Goal: Find specific page/section: Locate a particular part of the current website

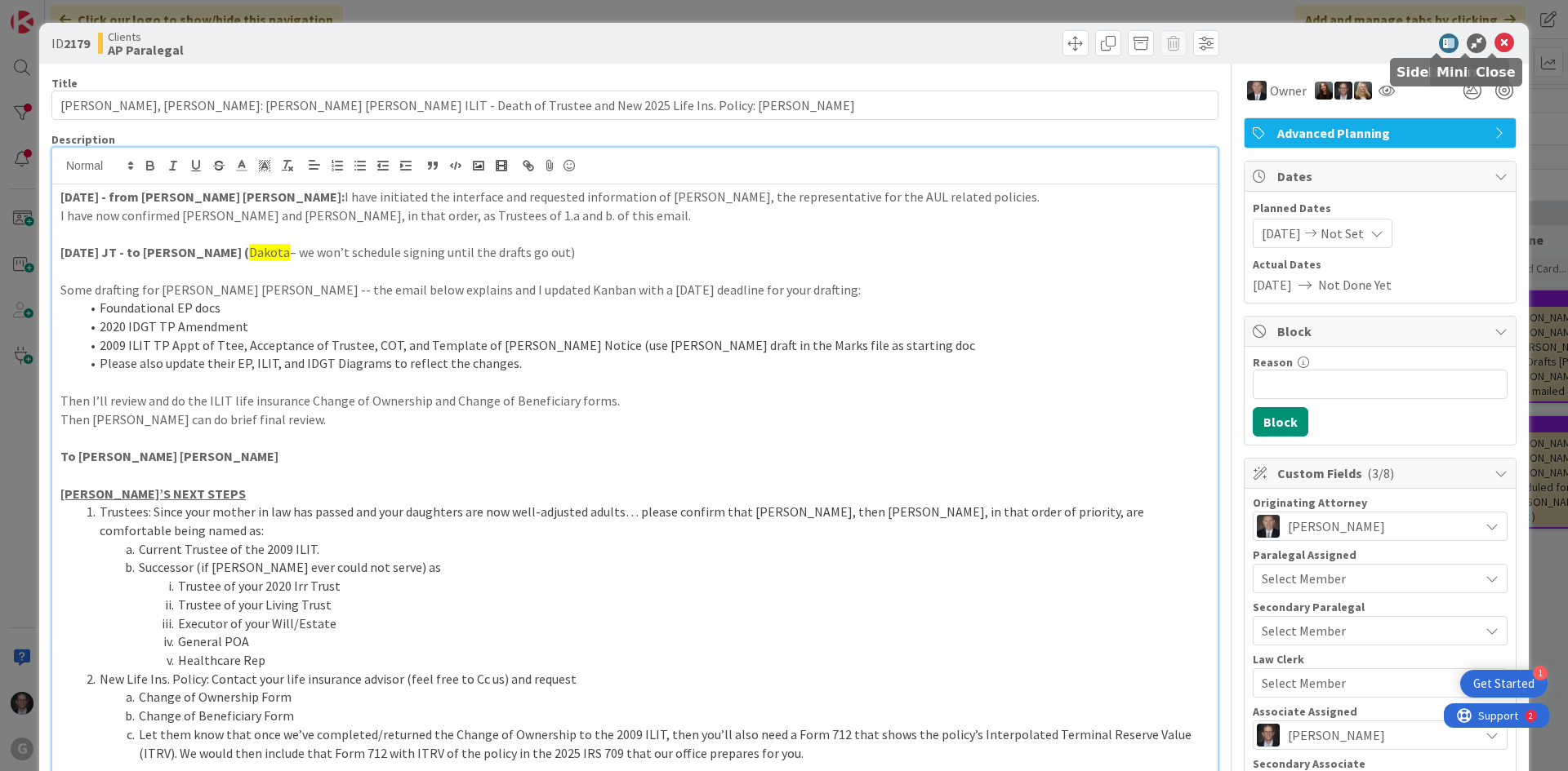
scroll to position [1047, 0]
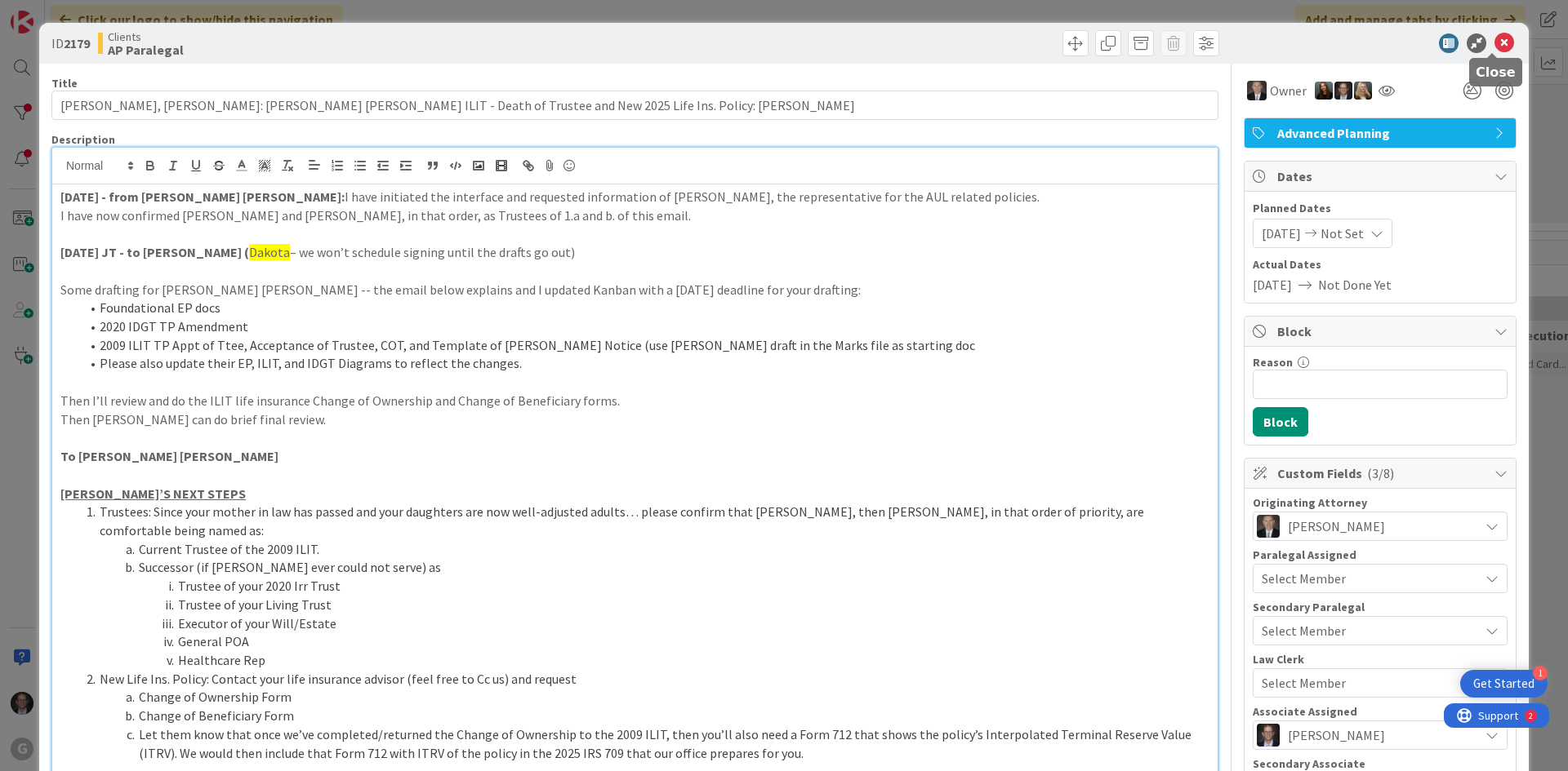
click at [1495, 42] on icon at bounding box center [1504, 43] width 19 height 19
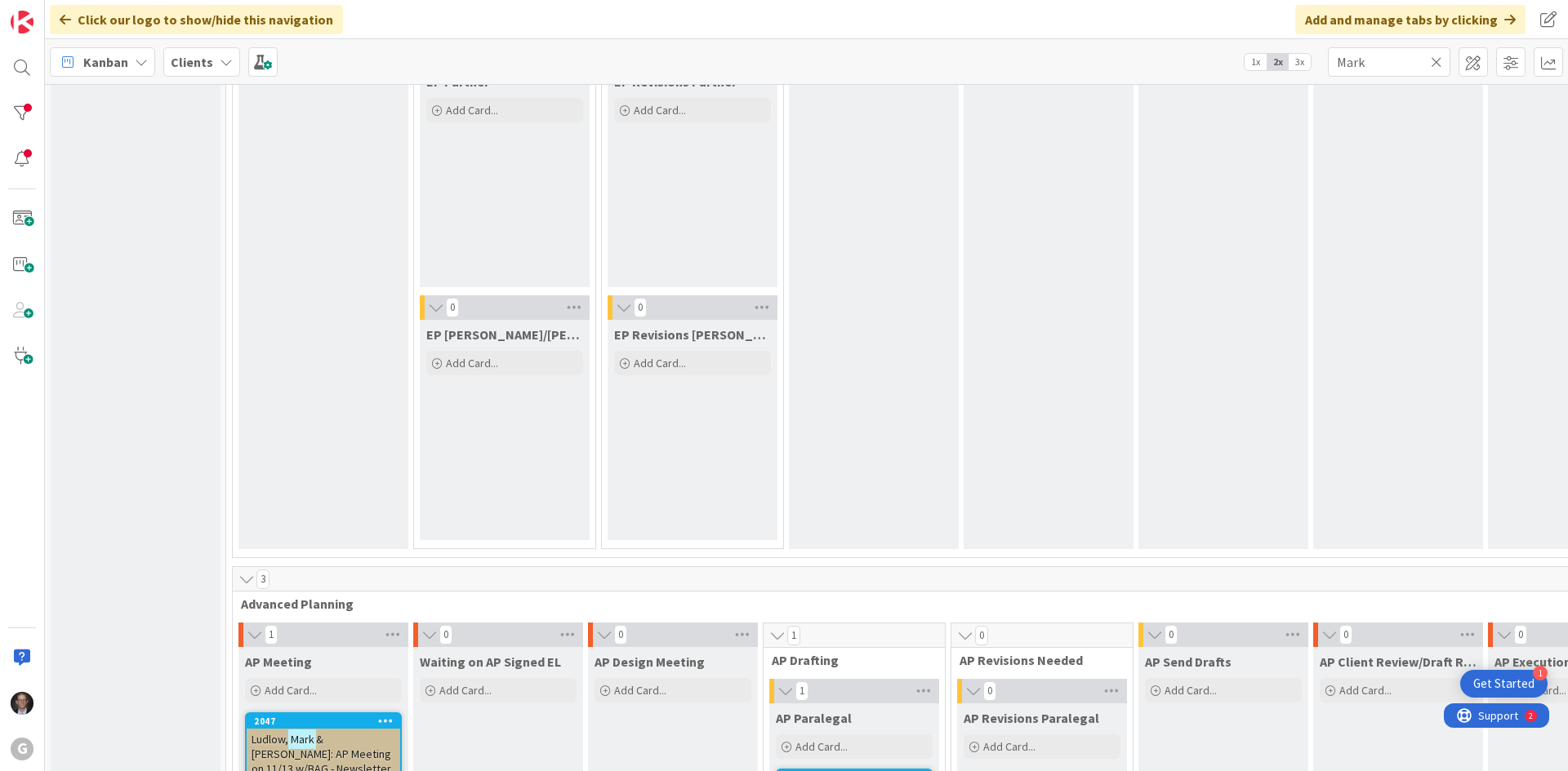
click at [1437, 62] on icon at bounding box center [1437, 61] width 12 height 14
click at [1391, 62] on input "text" at bounding box center [1389, 61] width 122 height 29
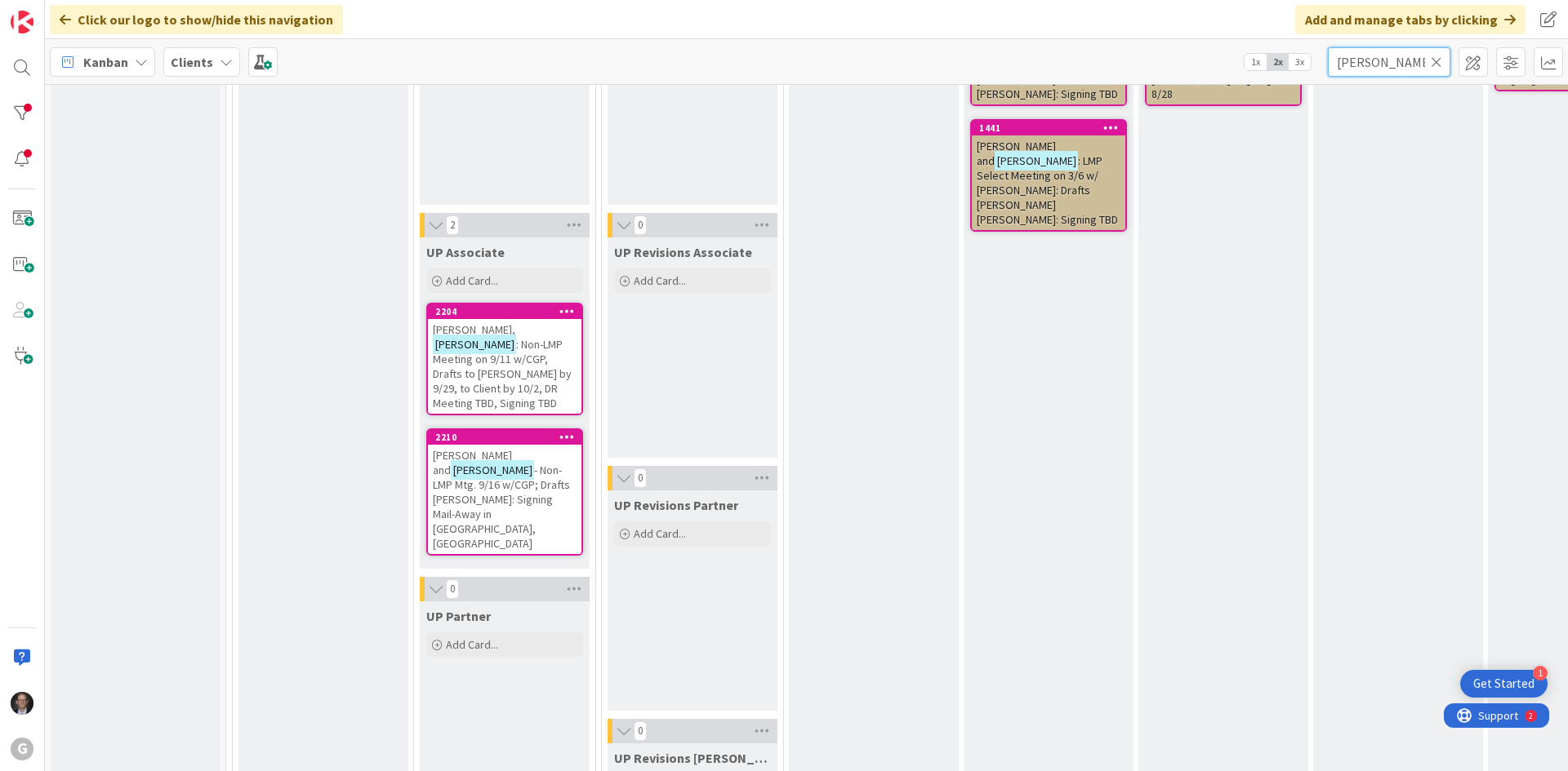
scroll to position [2612, 0]
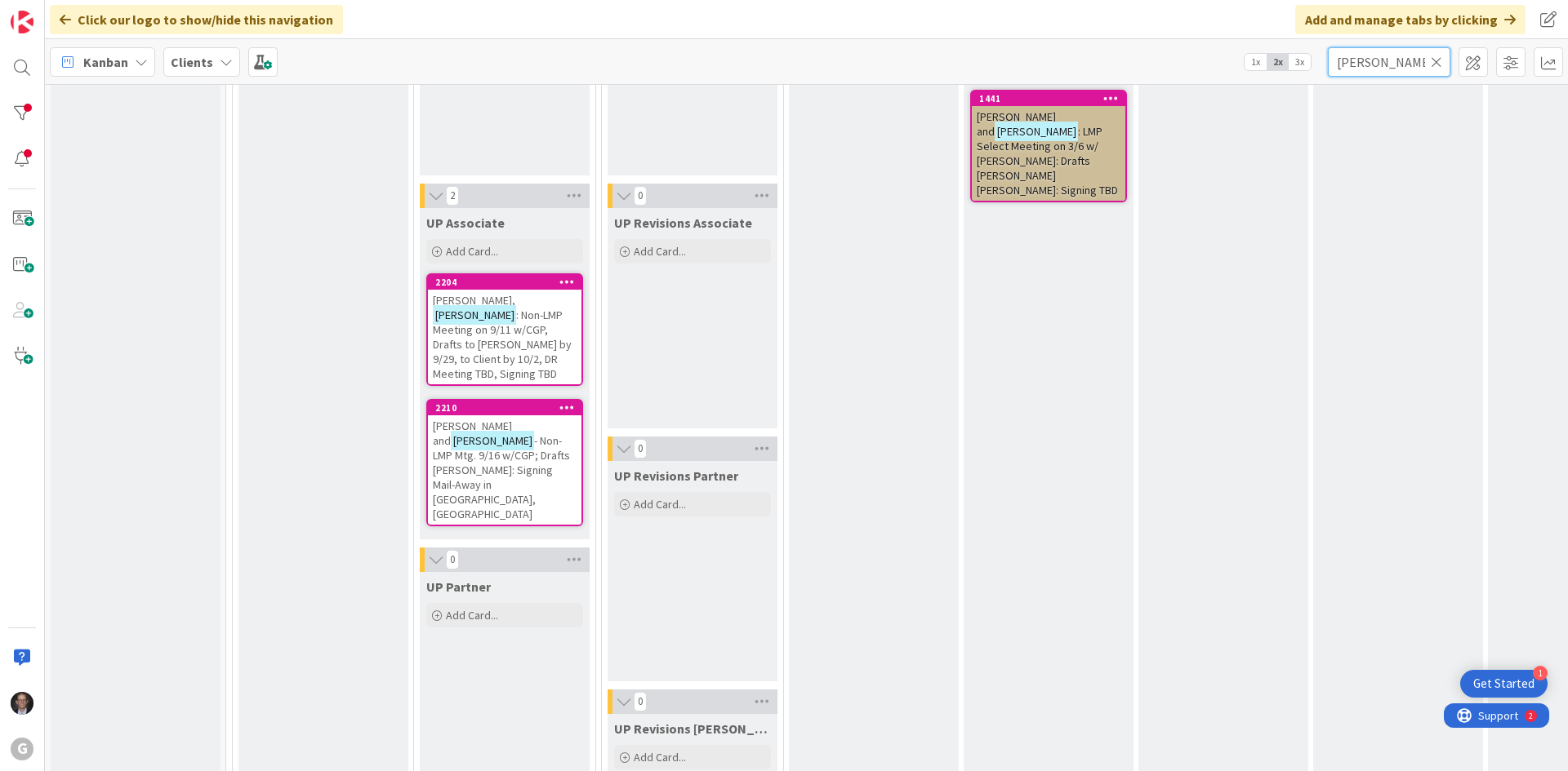
type input "[PERSON_NAME]"
click at [493, 335] on span ": Non-LMP Meeting on 9/11 w/CGP, Drafts to [PERSON_NAME] by 9/29, to Client by …" at bounding box center [502, 344] width 139 height 73
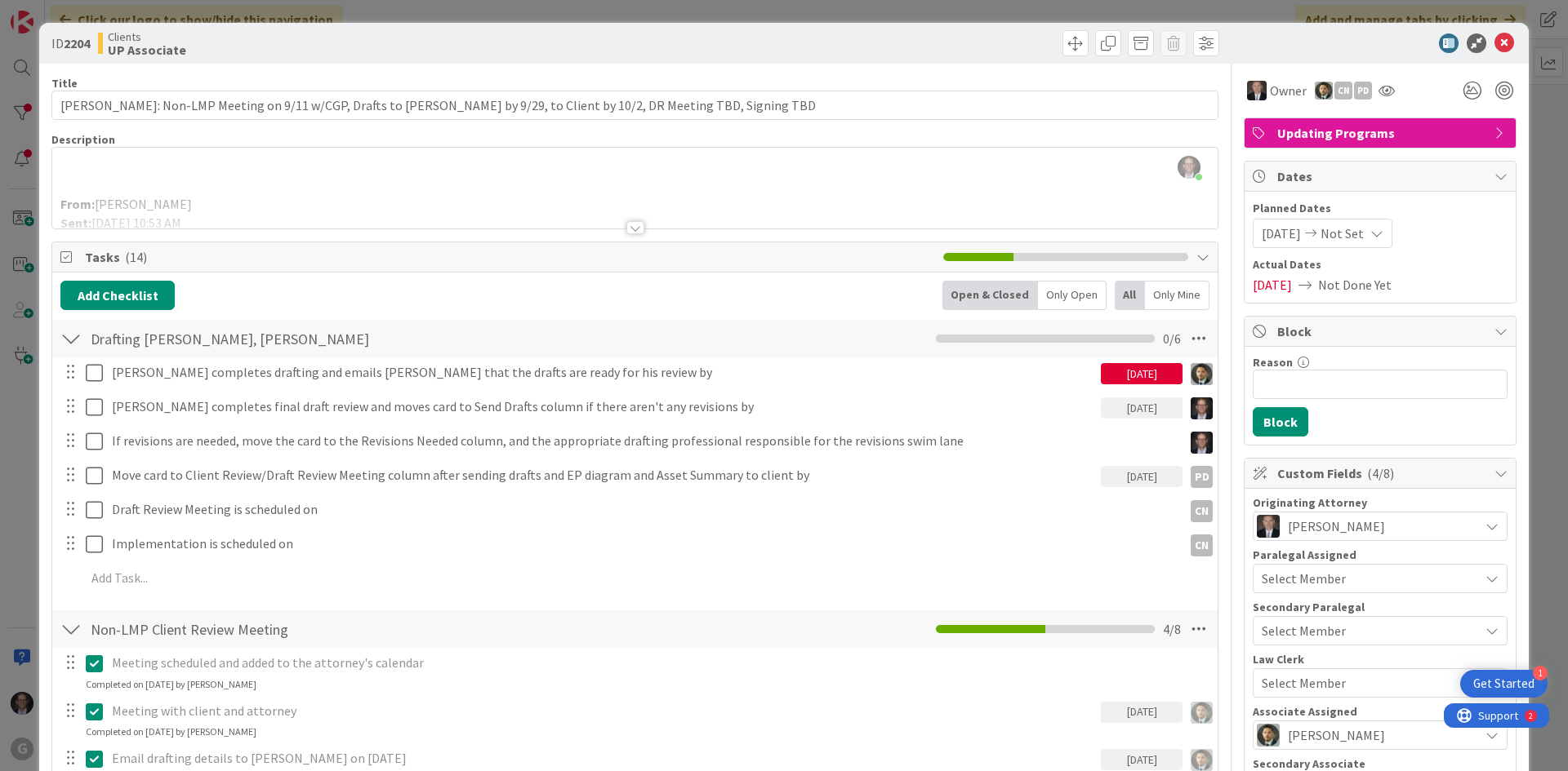
click at [627, 226] on div at bounding box center [635, 228] width 18 height 13
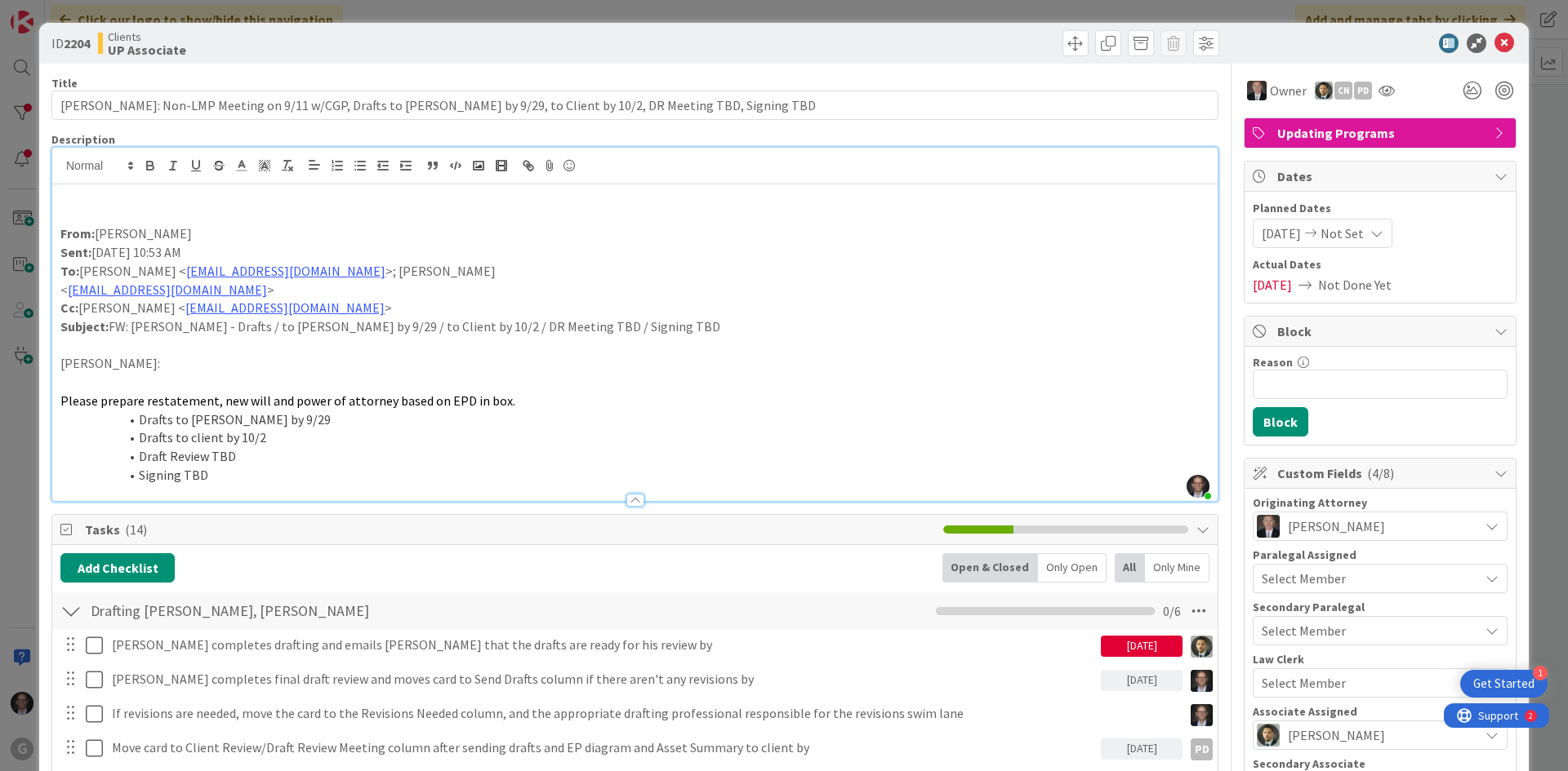
click at [92, 201] on p at bounding box center [635, 197] width 1149 height 19
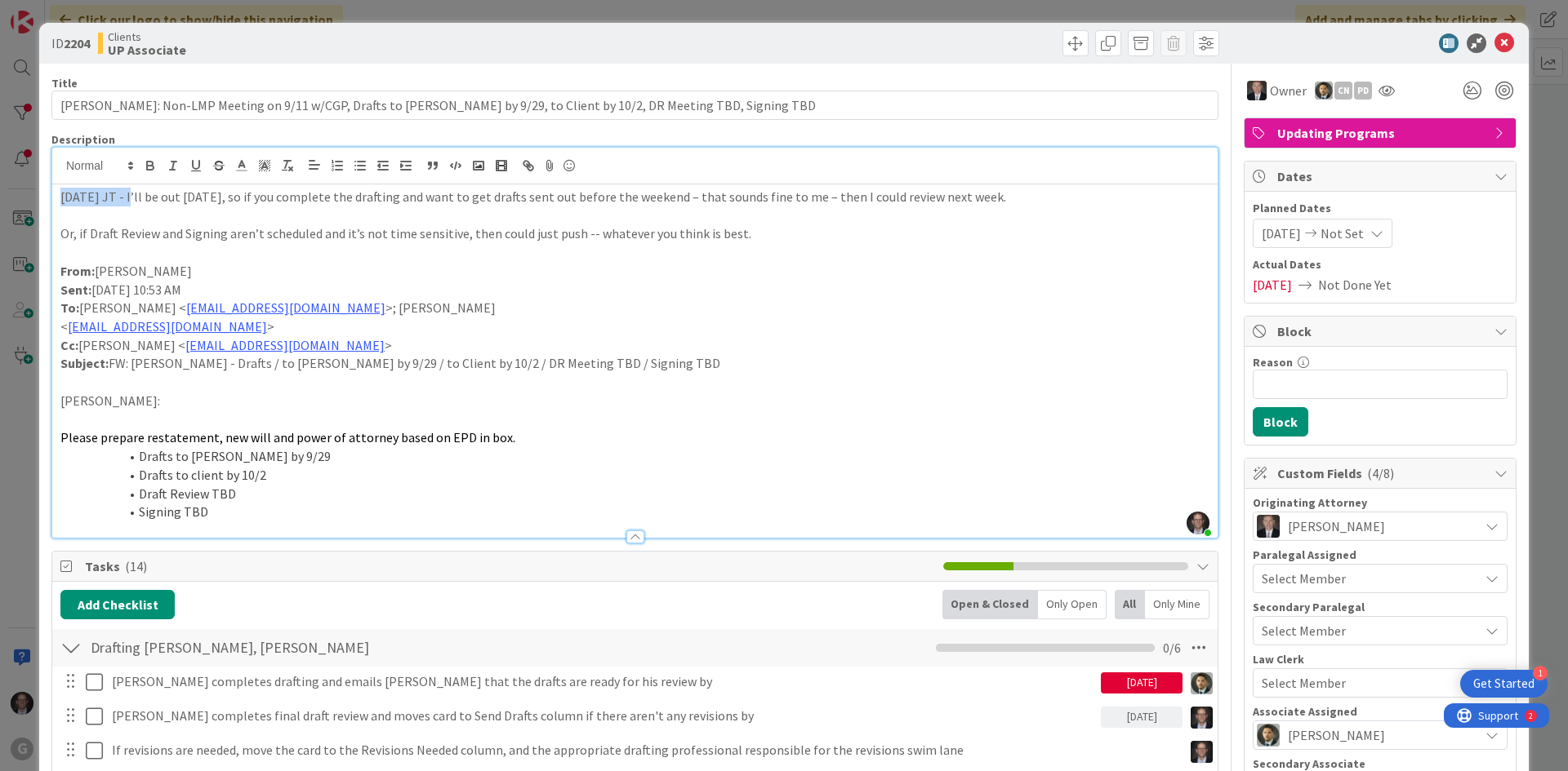
drag, startPoint x: 59, startPoint y: 198, endPoint x: 131, endPoint y: 198, distance: 72.0
click at [131, 198] on div "[DATE] JT - I’ll be out [DATE], so if you complete the drafting and want to get…" at bounding box center [635, 361] width 1165 height 354
click at [145, 163] on icon "button" at bounding box center [150, 165] width 14 height 14
click at [146, 205] on p "[DATE] JT - I’ll be out [DATE], so if you complete the drafting and want to get…" at bounding box center [635, 197] width 1149 height 19
click at [64, 230] on p "Or, if Draft Review and Signing aren’t scheduled and it’s not time sensitive, t…" at bounding box center [635, 234] width 1149 height 19
